Goal: Task Accomplishment & Management: Manage account settings

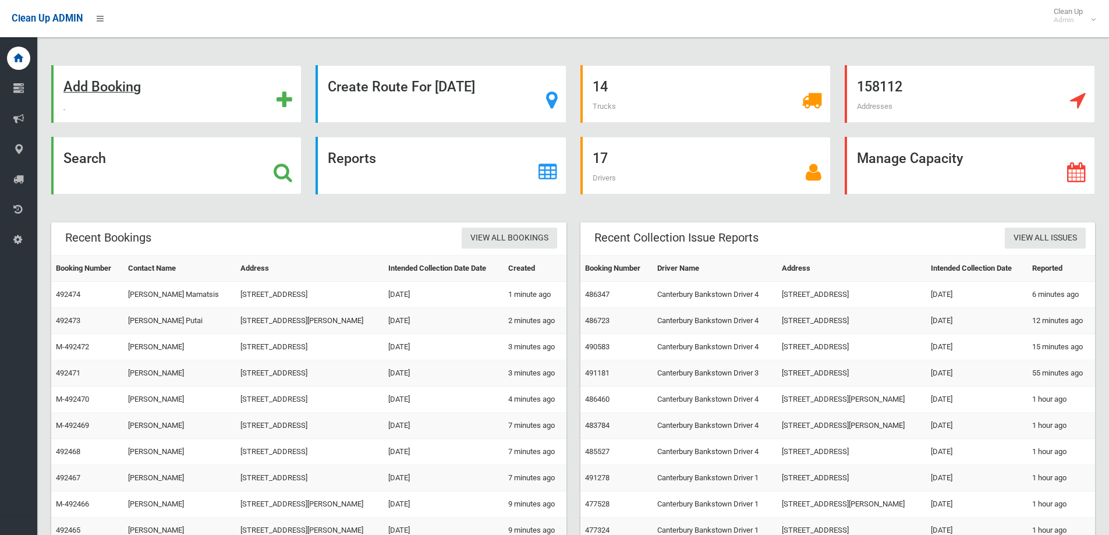
click at [109, 83] on strong "Add Booking" at bounding box center [101, 87] width 77 height 16
click at [90, 161] on strong "Search" at bounding box center [84, 158] width 43 height 16
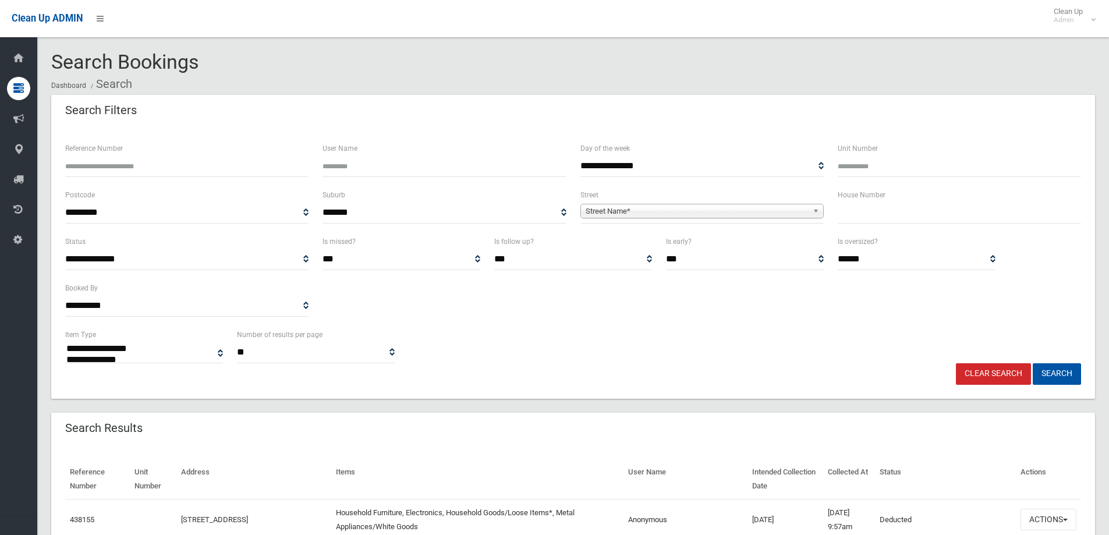
select select
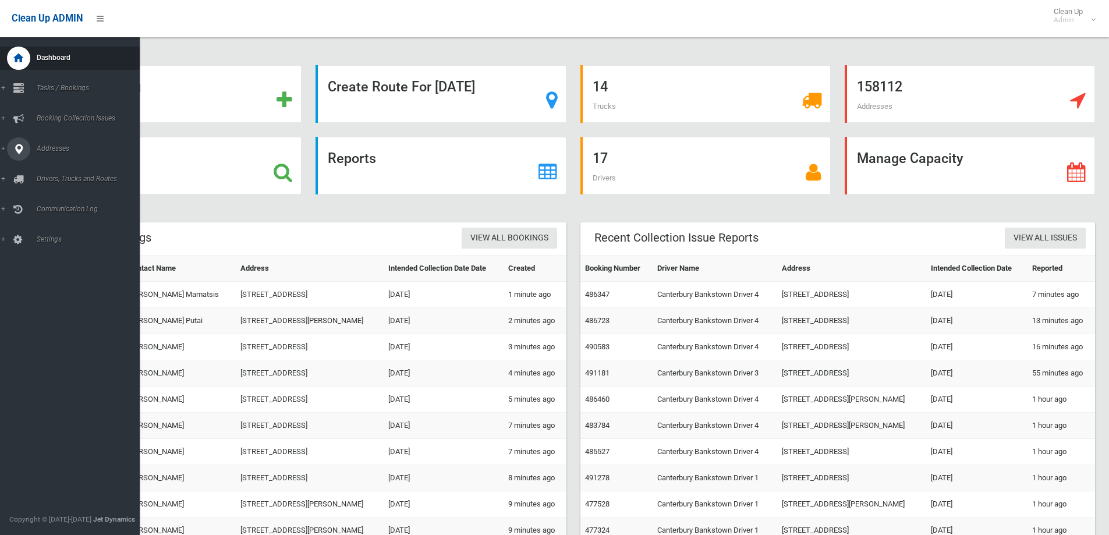
click at [51, 146] on span "Addresses" at bounding box center [90, 148] width 115 height 8
click at [65, 167] on span "All Addresses" at bounding box center [85, 169] width 105 height 8
